Goal: Communication & Community: Answer question/provide support

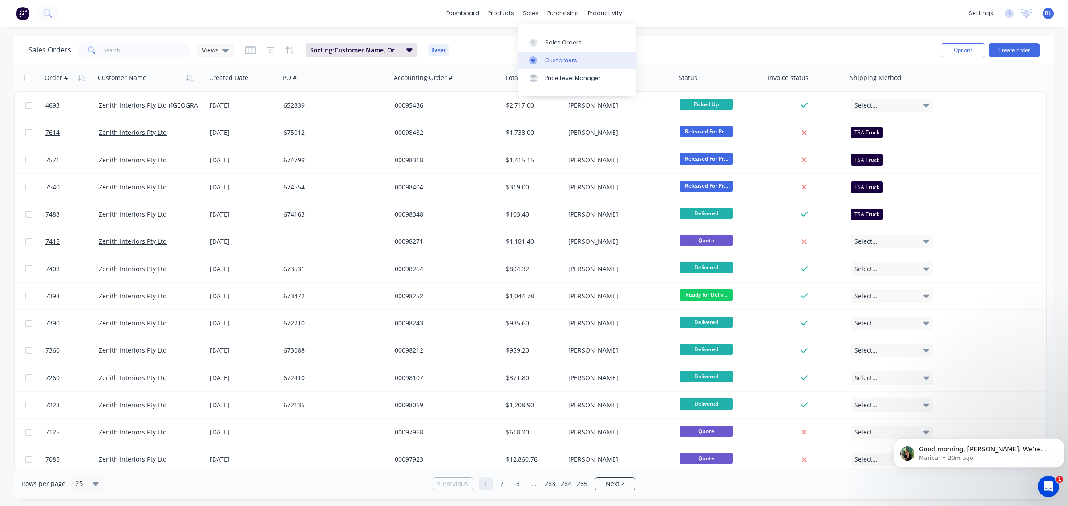
click at [577, 61] on link "Customers" at bounding box center [577, 61] width 118 height 18
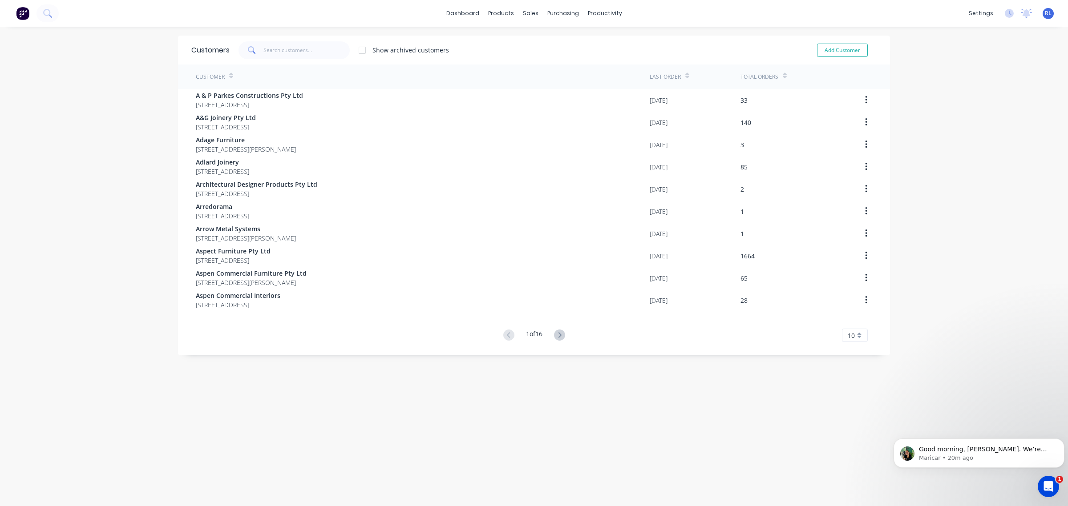
click at [1044, 481] on div "Open Intercom Messenger" at bounding box center [1047, 486] width 29 height 29
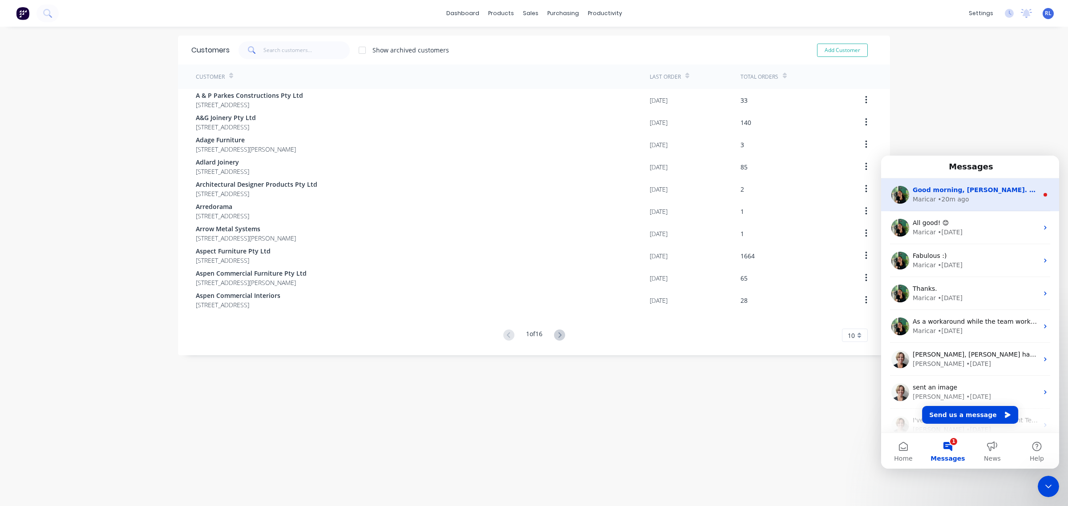
click at [981, 207] on div "Good morning, Ray. We’re working on combining Cash Sale and Sevaan Manufacturin…" at bounding box center [970, 194] width 178 height 33
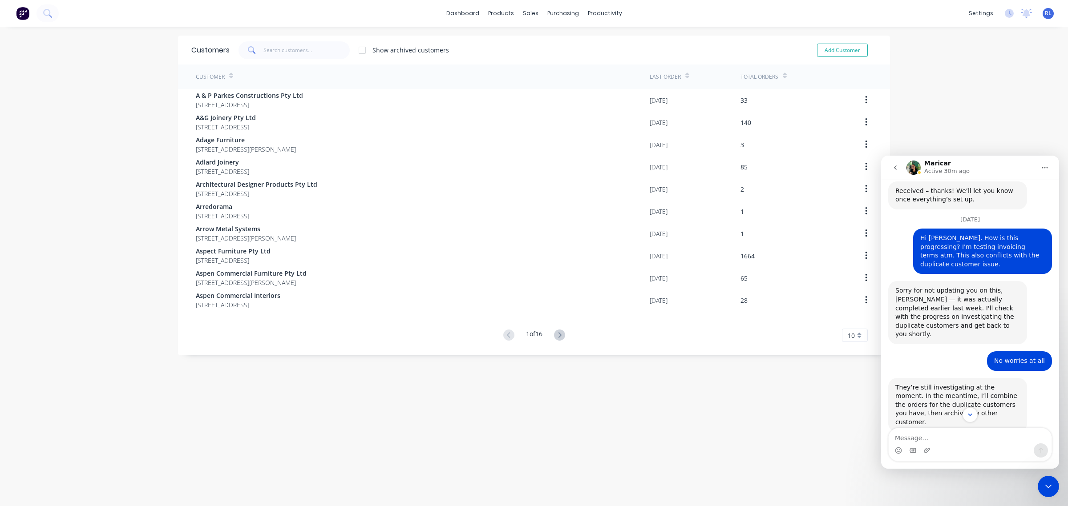
scroll to position [834, 0]
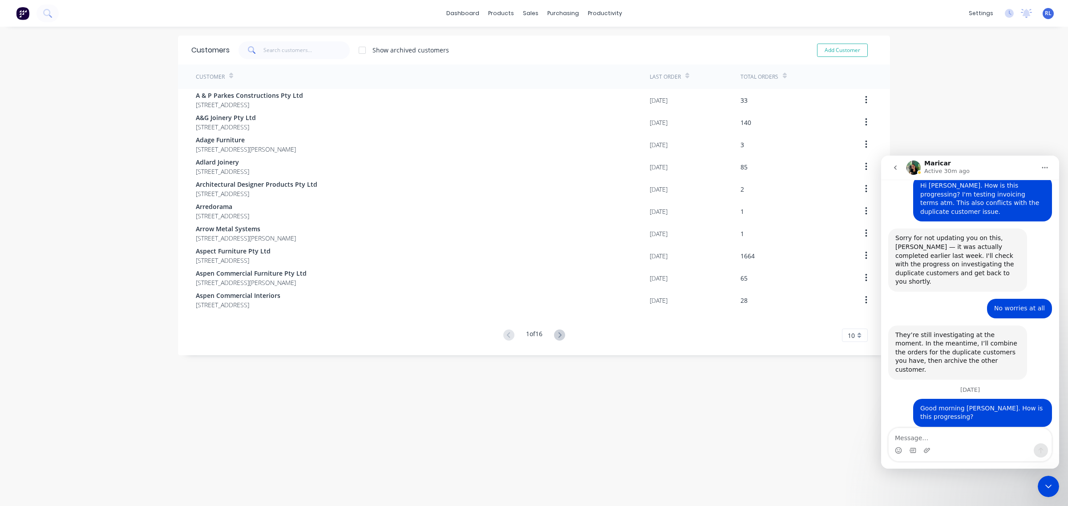
click at [761, 423] on div "Customers Show archived customers Add Customer Customer Last Order Total Orders…" at bounding box center [534, 276] width 712 height 480
click at [751, 425] on div "Customers Show archived customers Add Customer Customer Last Order Total Orders…" at bounding box center [534, 276] width 712 height 480
click at [1051, 491] on icon "Close Intercom Messenger" at bounding box center [1048, 486] width 11 height 11
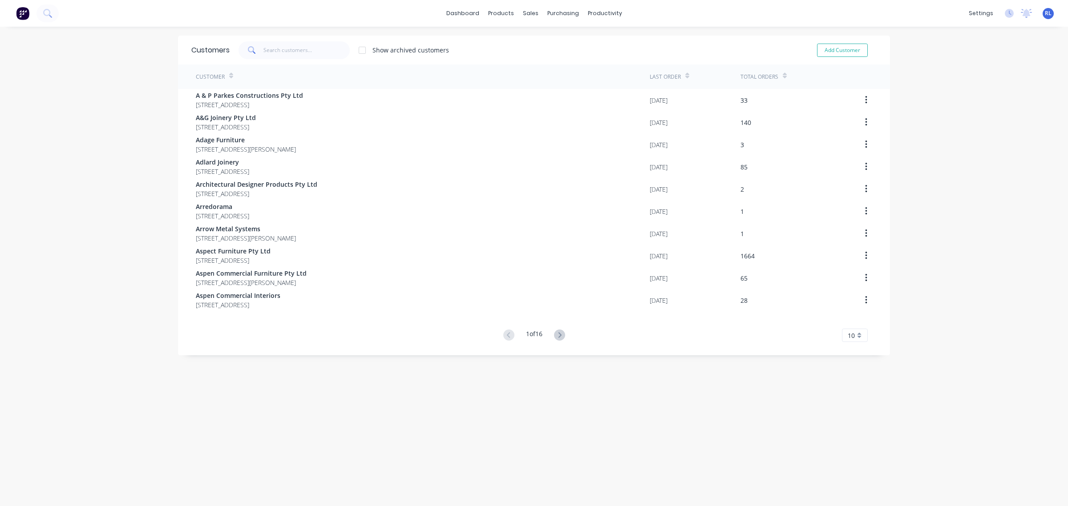
drag, startPoint x: 341, startPoint y: 392, endPoint x: 343, endPoint y: 397, distance: 5.6
click at [341, 393] on div "Customers Show archived customers Add Customer Customer Last Order Total Orders…" at bounding box center [534, 276] width 712 height 480
click at [1050, 491] on icon "Open Intercom Messenger" at bounding box center [1048, 487] width 10 height 12
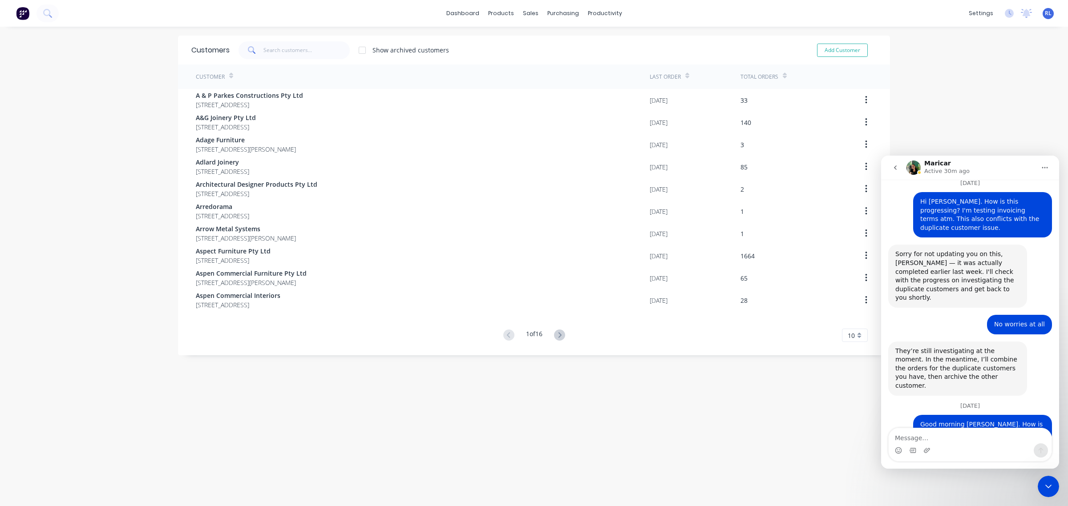
click at [939, 438] on textarea "Message…" at bounding box center [969, 435] width 163 height 15
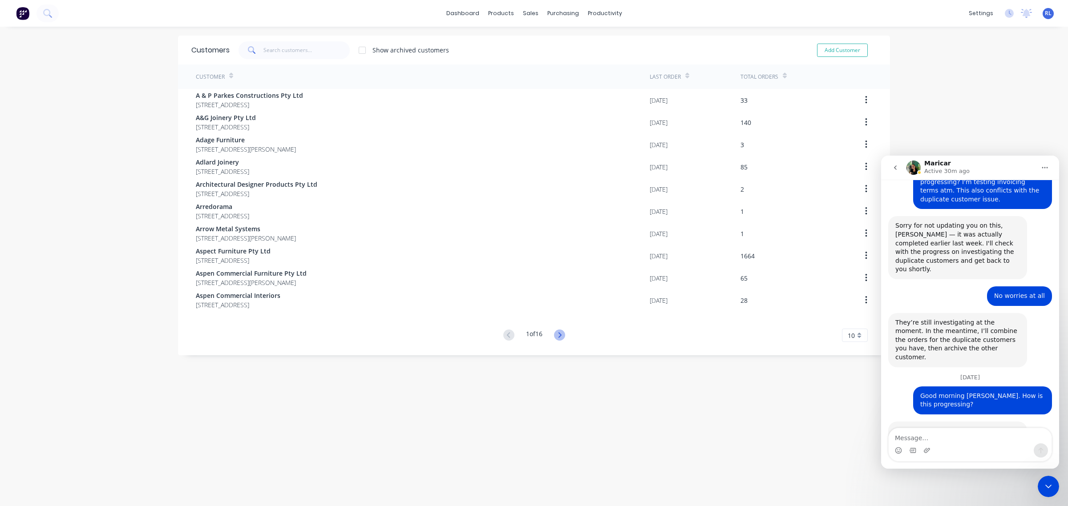
click at [558, 334] on icon at bounding box center [559, 335] width 11 height 11
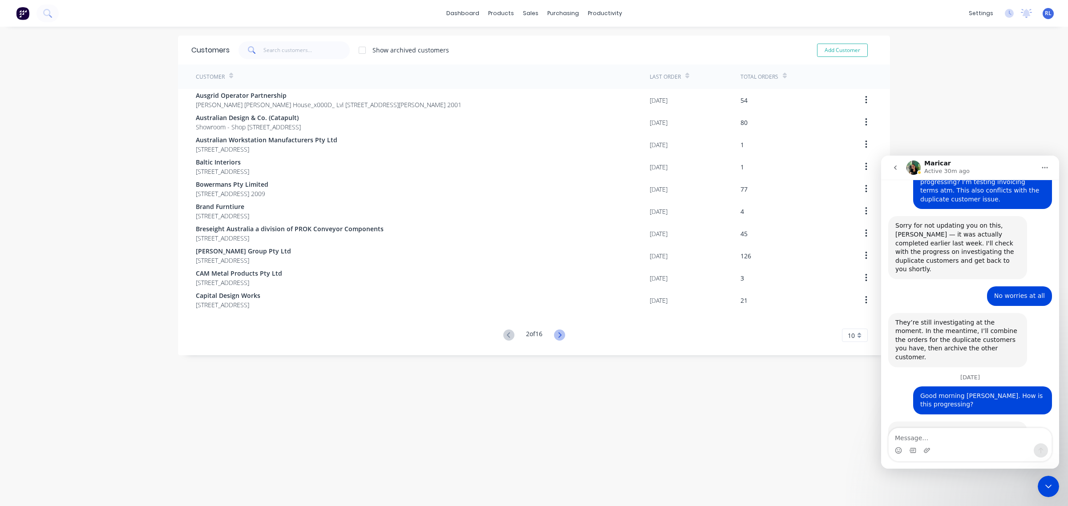
click at [558, 334] on icon at bounding box center [559, 334] width 3 height 5
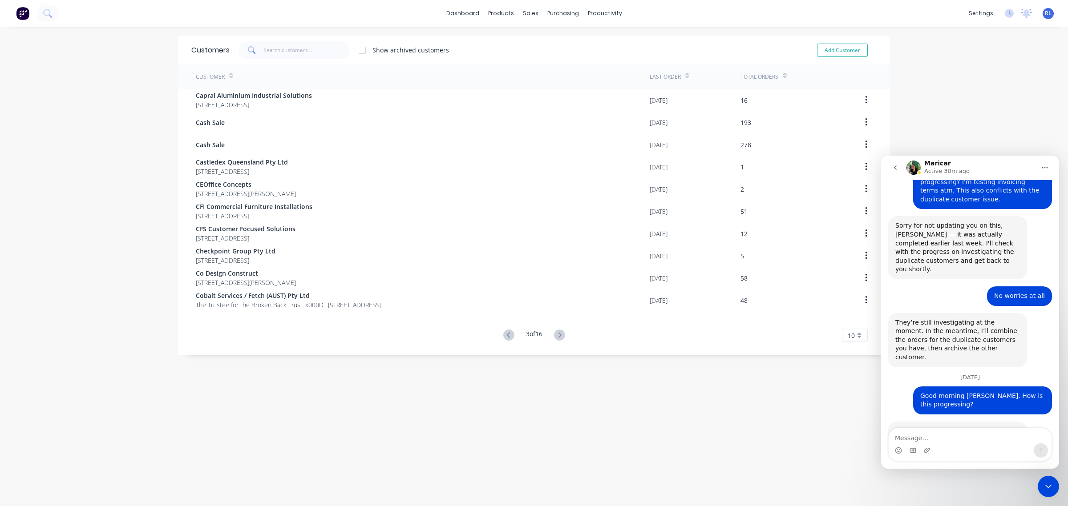
click at [558, 334] on icon at bounding box center [559, 334] width 3 height 5
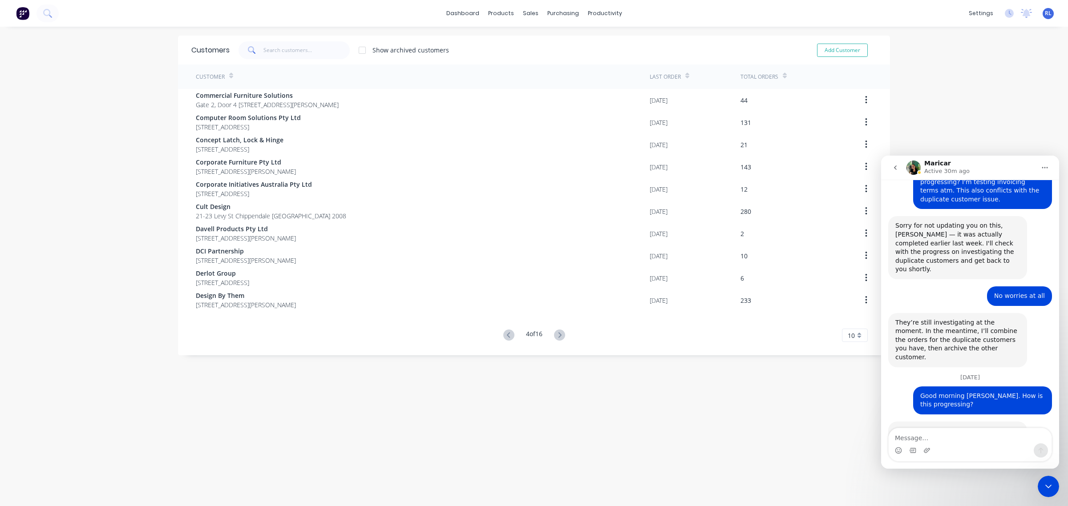
click at [558, 334] on icon at bounding box center [559, 334] width 3 height 5
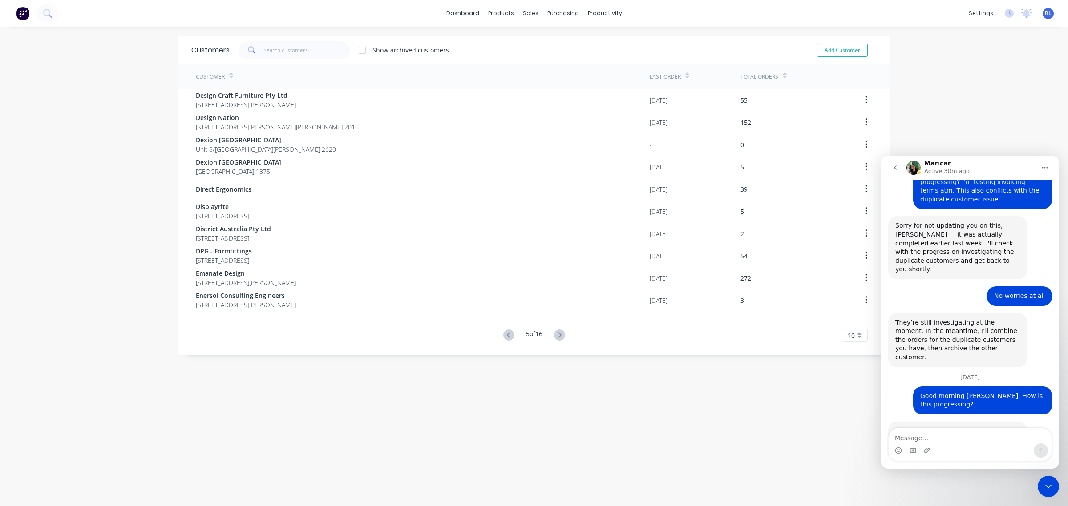
click at [558, 334] on icon at bounding box center [559, 334] width 3 height 5
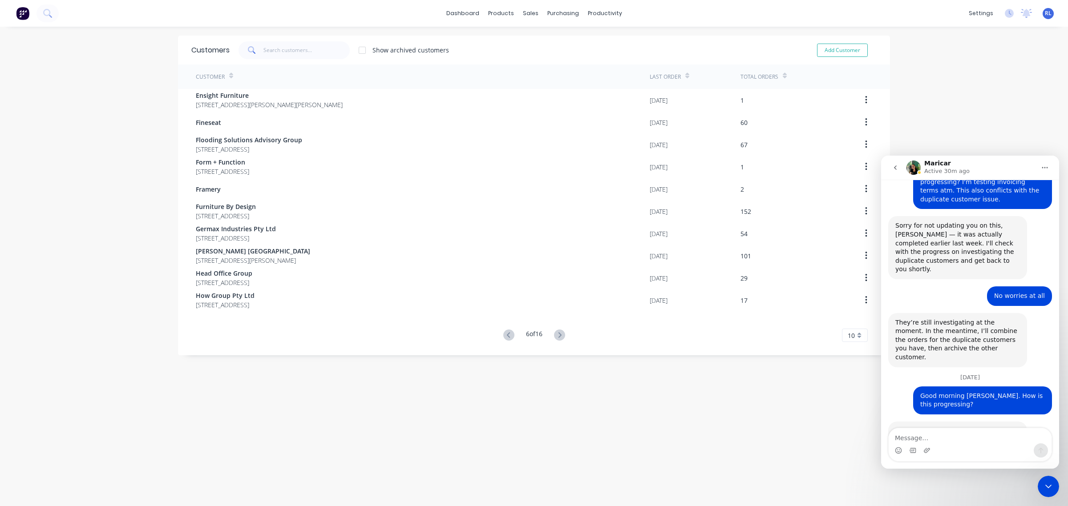
click at [558, 334] on icon at bounding box center [559, 334] width 3 height 5
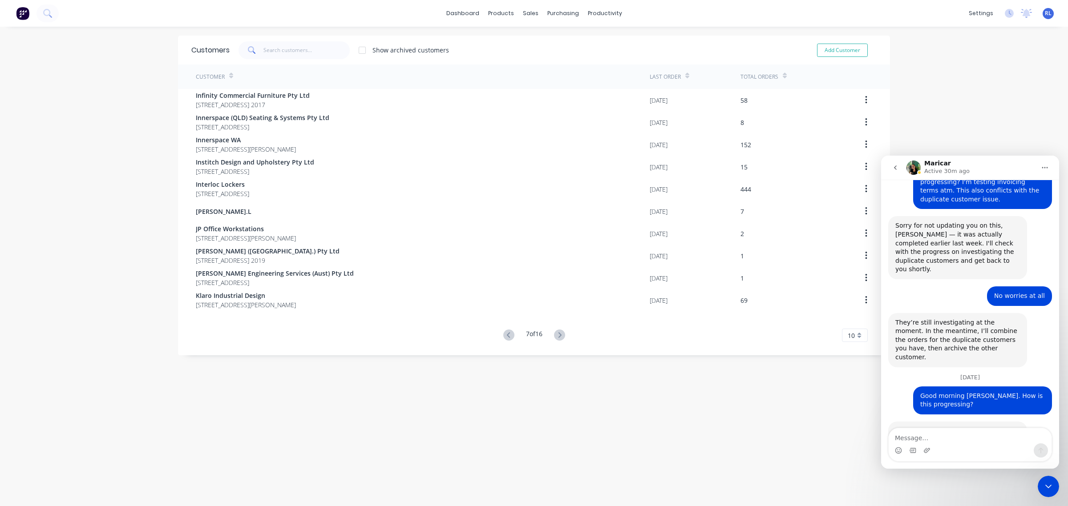
click at [558, 334] on icon at bounding box center [559, 334] width 3 height 5
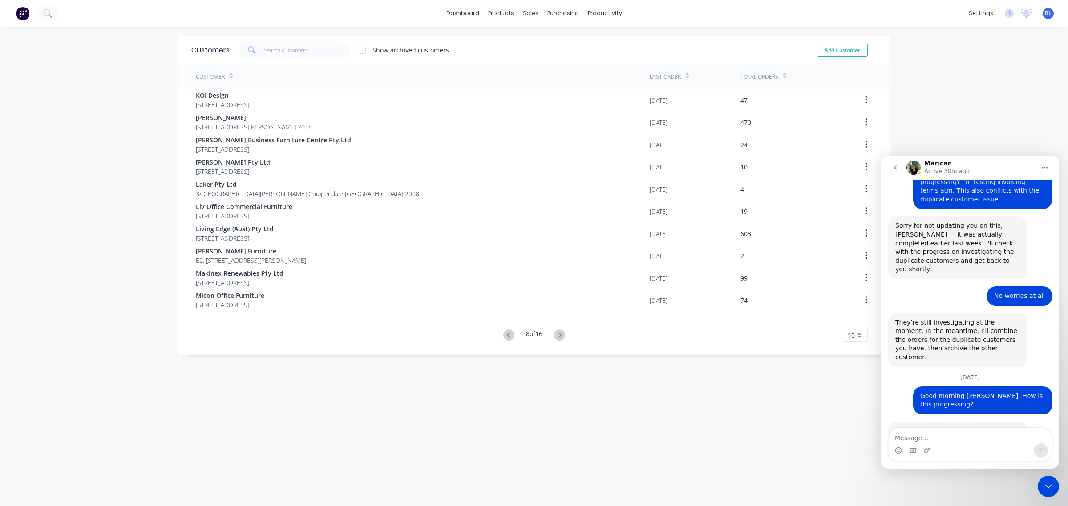
click at [558, 334] on icon at bounding box center [559, 334] width 3 height 5
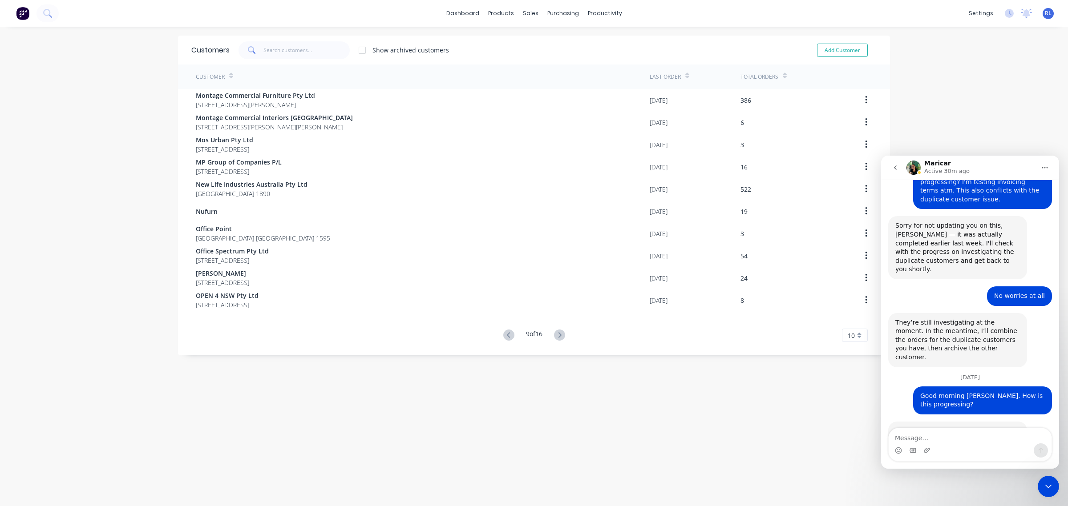
click at [558, 334] on icon at bounding box center [559, 334] width 3 height 5
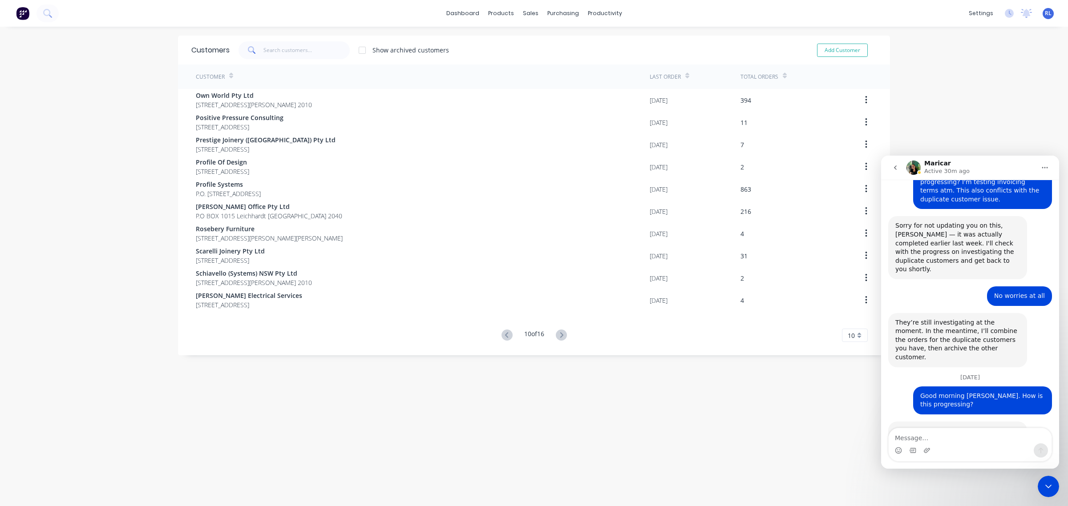
click at [557, 334] on icon at bounding box center [561, 335] width 11 height 11
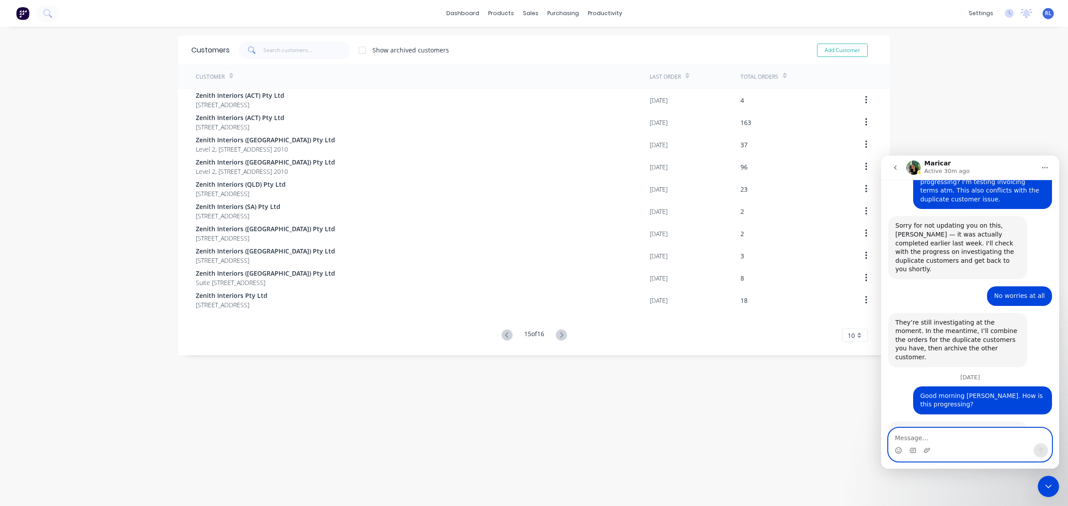
click at [930, 438] on textarea "Message…" at bounding box center [969, 435] width 163 height 15
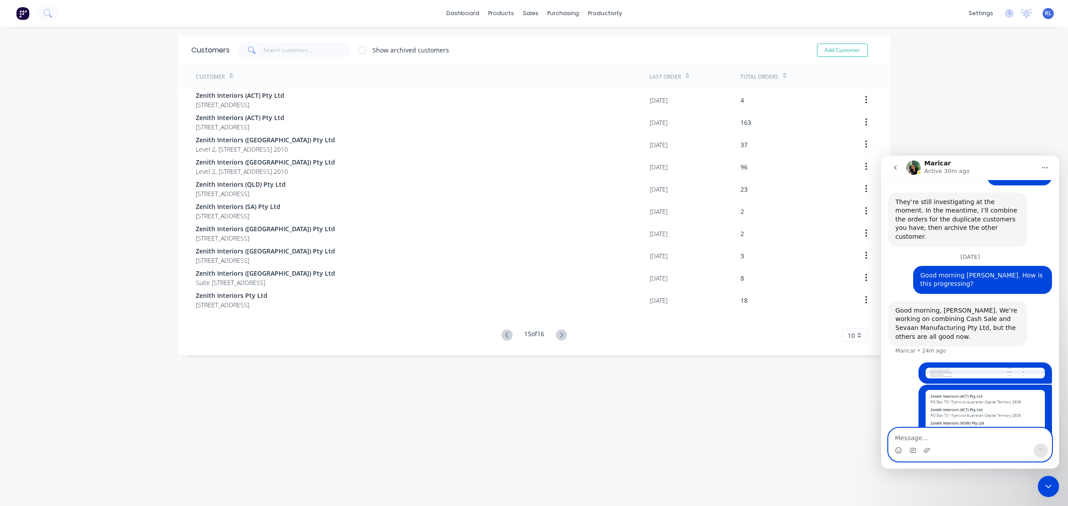
click at [946, 433] on textarea "Message…" at bounding box center [969, 435] width 163 height 15
type textarea "t"
click at [967, 440] on textarea "There's a few more. Is this likely to return?" at bounding box center [969, 435] width 163 height 15
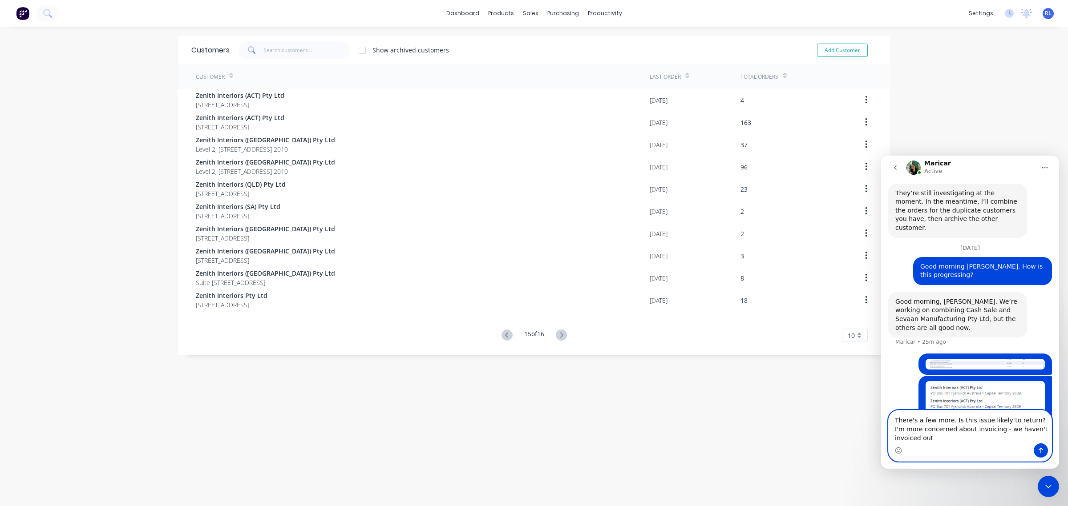
scroll to position [986, 0]
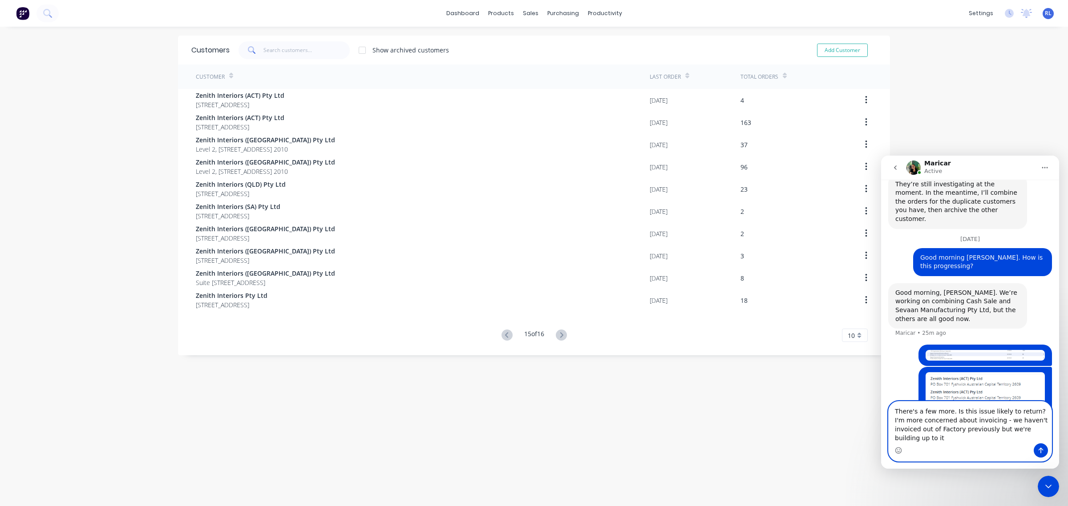
type textarea "There's a few more. Is this issue likely to return? I'm more concerned about in…"
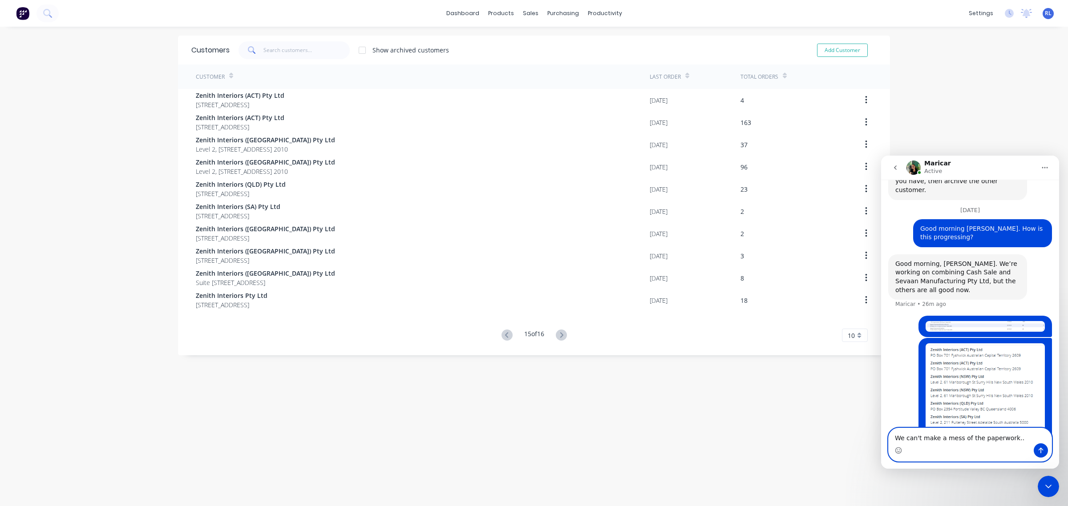
type textarea "We can't make a mess of the paperwork..."
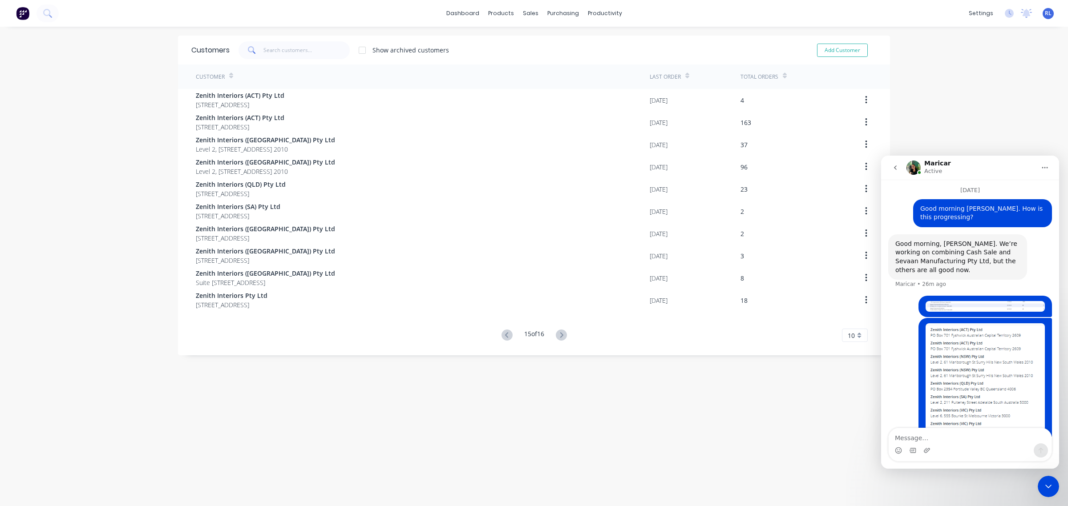
click at [1047, 489] on icon "Close Intercom Messenger" at bounding box center [1048, 486] width 11 height 11
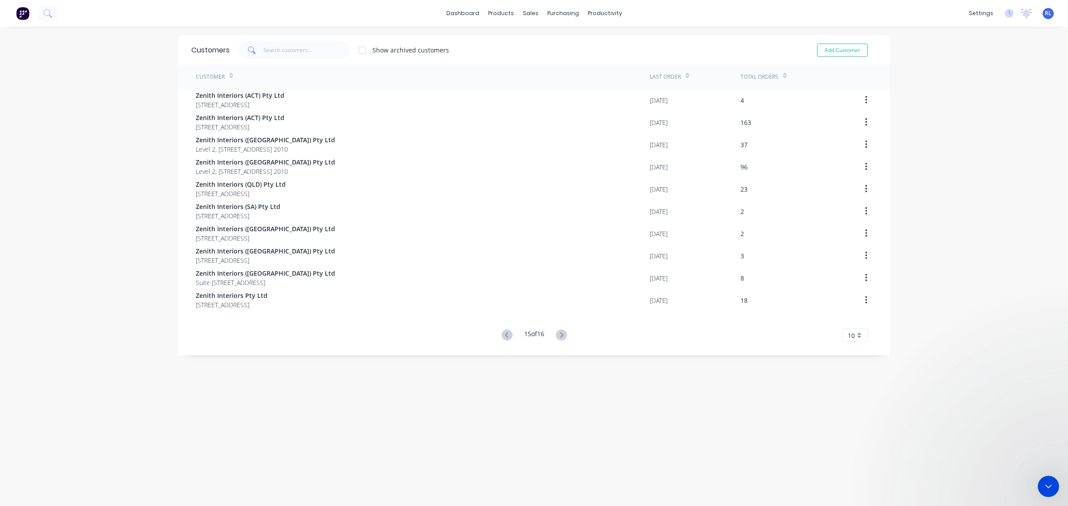
scroll to position [0, 0]
click at [791, 463] on div "Customers Show archived customers Add Customer Customer Last Order Total Orders…" at bounding box center [534, 276] width 712 height 480
drag, startPoint x: 2075, startPoint y: 968, endPoint x: 1039, endPoint y: 491, distance: 1140.5
click at [1039, 491] on div "Open Intercom Messenger" at bounding box center [1047, 486] width 29 height 29
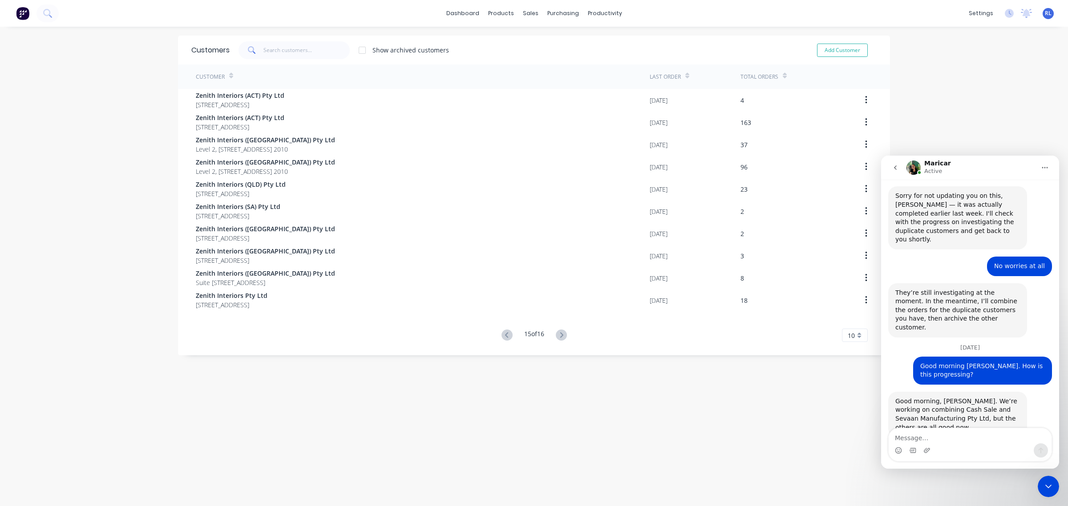
scroll to position [1180, 0]
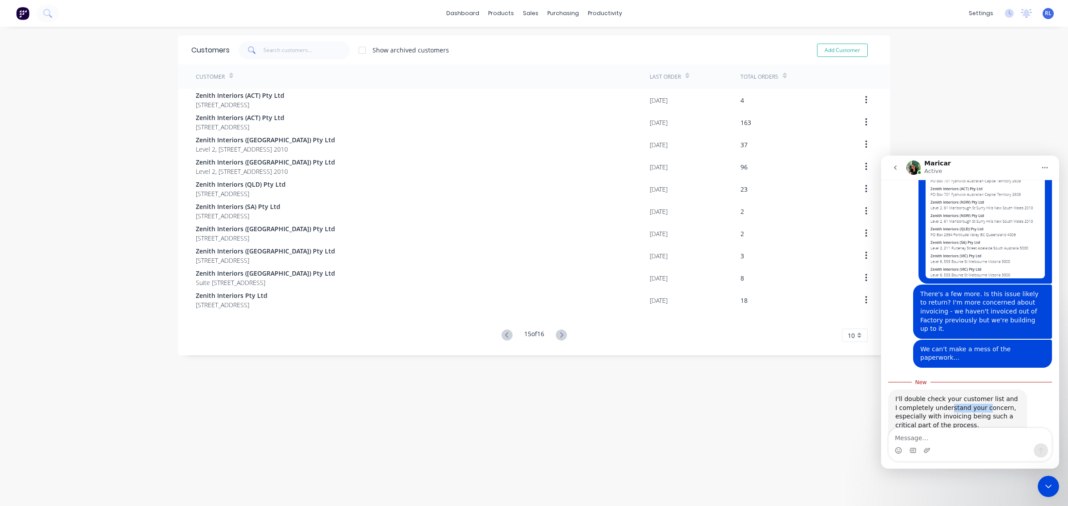
drag, startPoint x: 942, startPoint y: 303, endPoint x: 977, endPoint y: 304, distance: 34.7
click at [977, 395] on div "I'll double check your customer list and I completely understand your concern, …" at bounding box center [957, 412] width 125 height 35
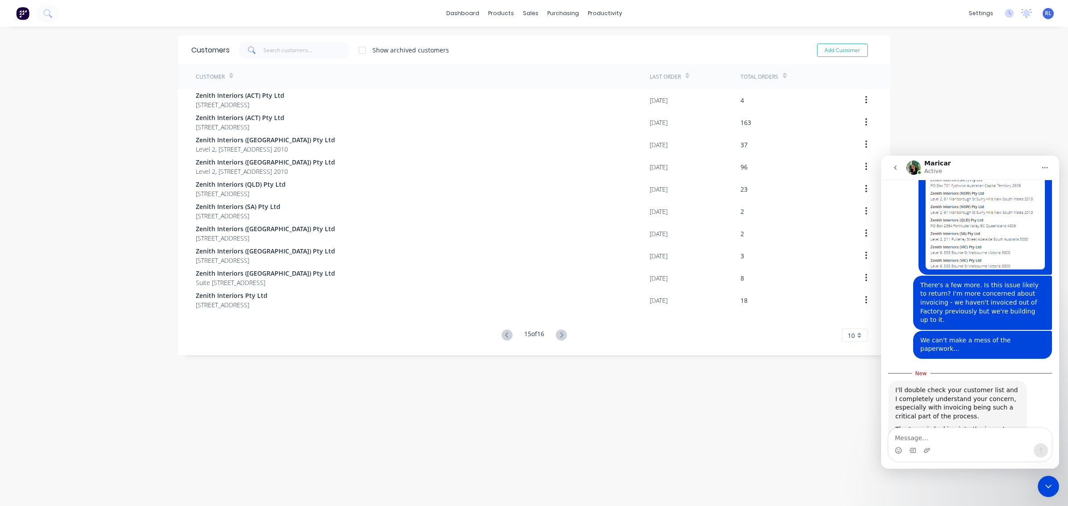
click at [987, 425] on div "The team is looking into the issue to make sure it doesn’t come back. From what…" at bounding box center [957, 447] width 125 height 44
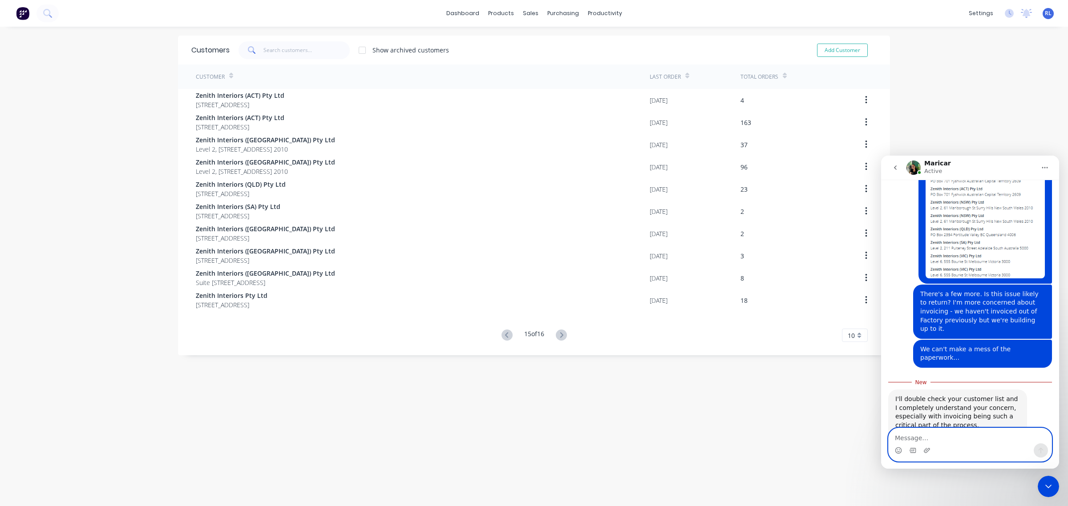
click at [928, 437] on textarea "Message…" at bounding box center [969, 435] width 163 height 15
click at [898, 452] on icon "Emoji picker" at bounding box center [898, 452] width 2 height 0
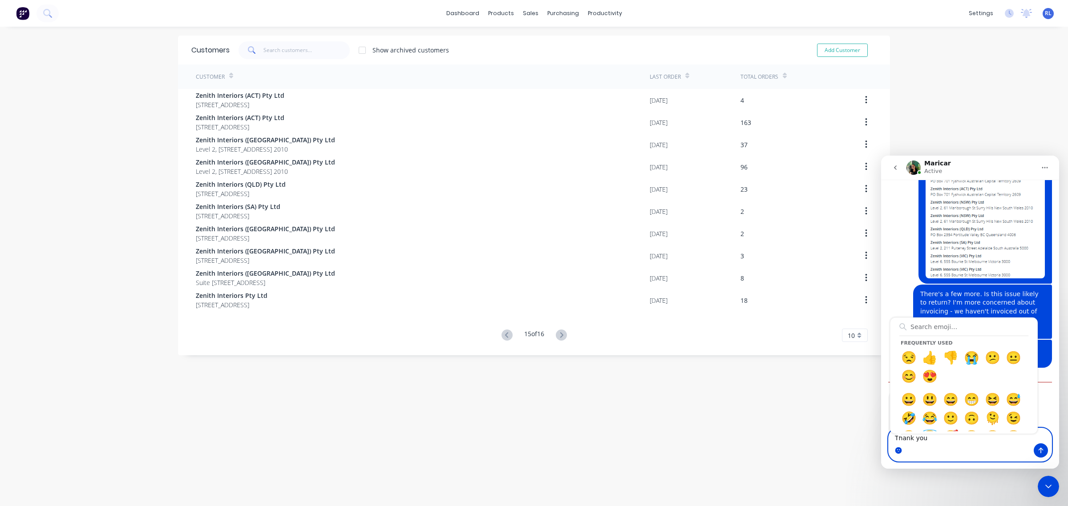
click at [898, 450] on circle "Emoji picker" at bounding box center [898, 451] width 6 height 6
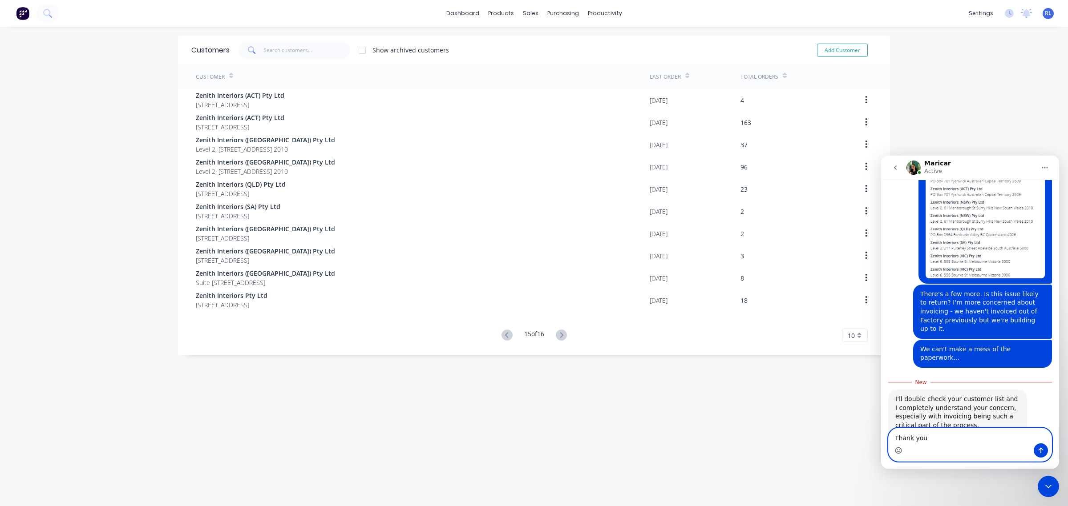
click at [898, 450] on icon "Emoji picker" at bounding box center [898, 450] width 7 height 7
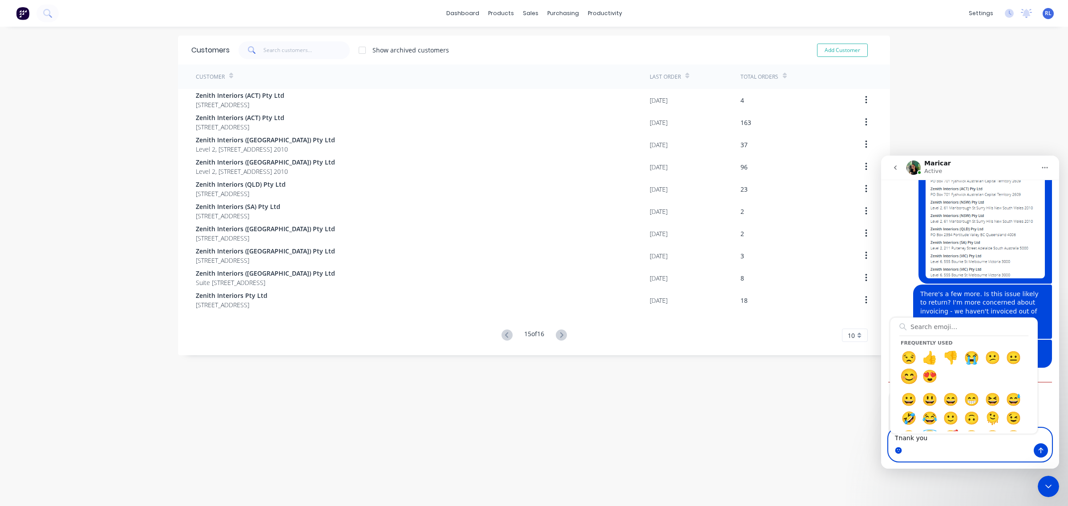
type textarea "Thank you😊"
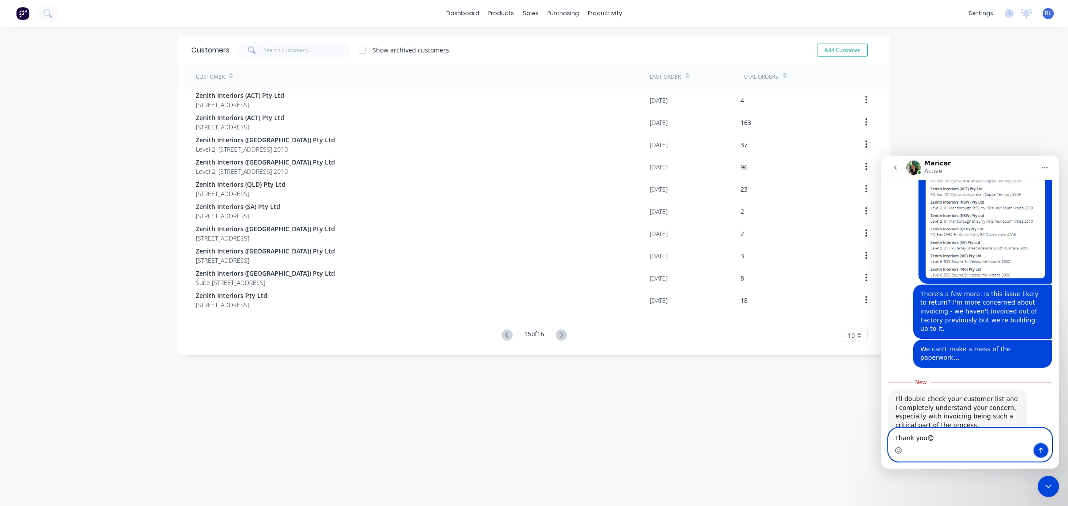
click at [1043, 453] on icon "Send a message…" at bounding box center [1040, 450] width 7 height 7
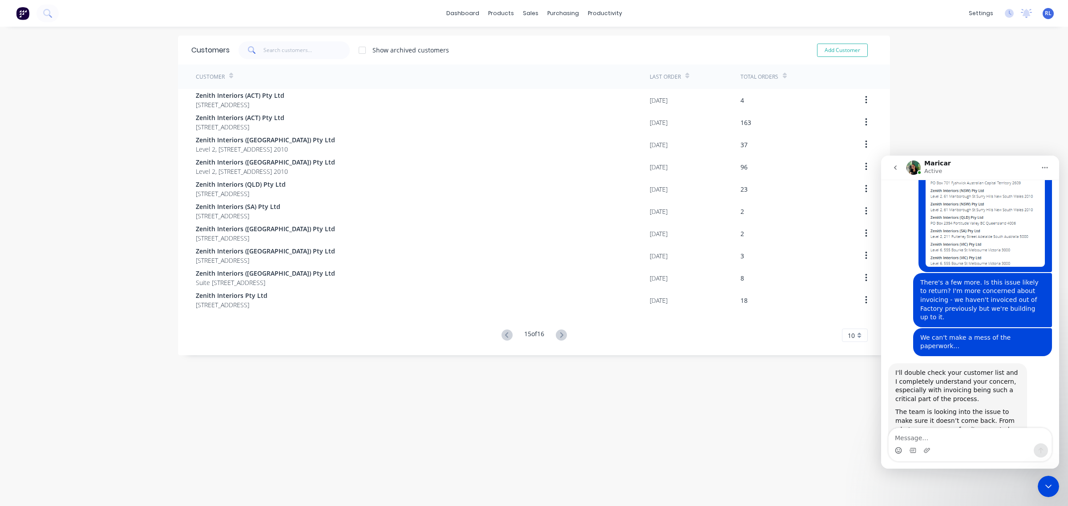
click at [801, 451] on div "Customers Show archived customers Add Customer Customer Last Order Total Orders…" at bounding box center [534, 276] width 712 height 480
click at [1046, 484] on icon "Close Intercom Messenger" at bounding box center [1048, 486] width 11 height 11
